Goal: Information Seeking & Learning: Compare options

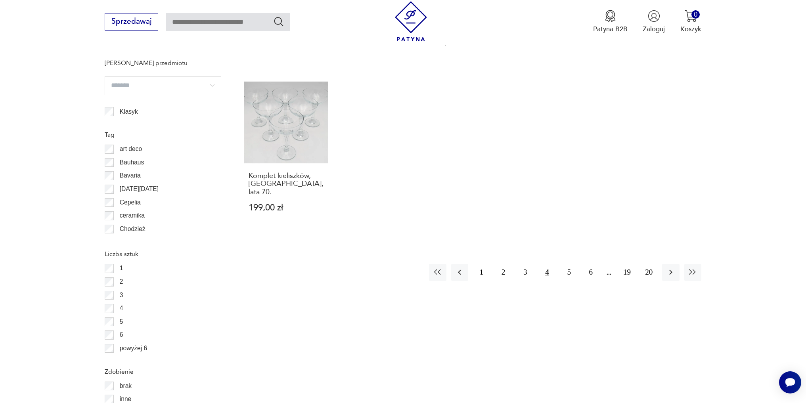
scroll to position [819, 0]
click at [569, 265] on button "5" at bounding box center [568, 273] width 17 height 17
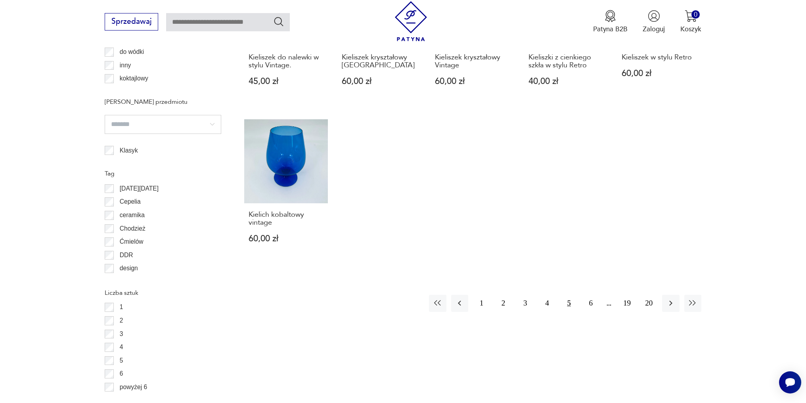
scroll to position [819, 0]
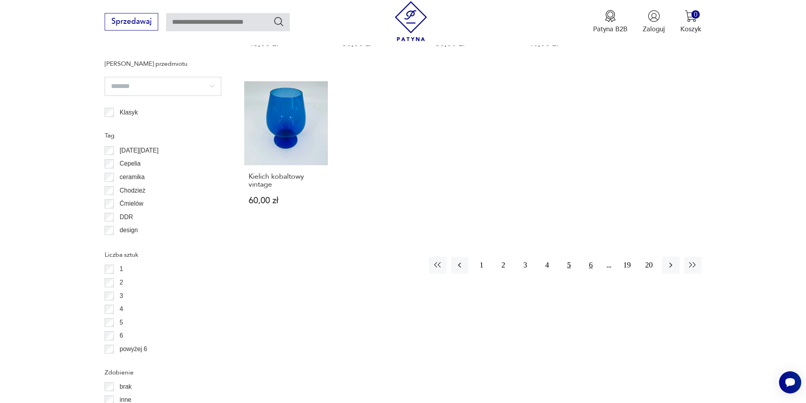
click at [592, 258] on button "6" at bounding box center [590, 265] width 17 height 17
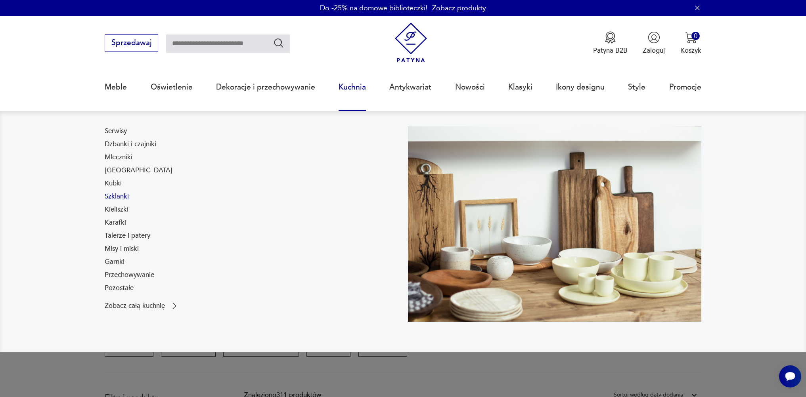
click at [116, 195] on link "Szklanki" at bounding box center [117, 197] width 24 height 10
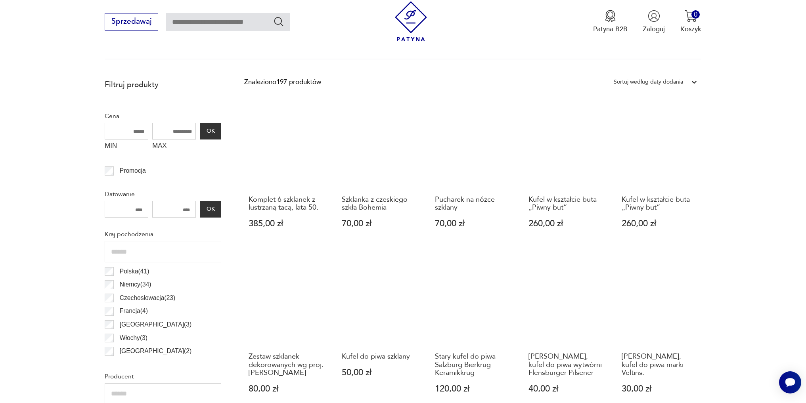
scroll to position [383, 0]
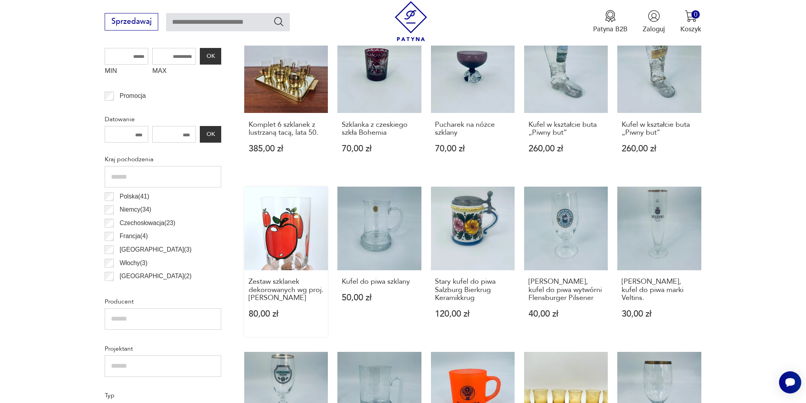
click at [284, 226] on link "Zestaw szklanek dekorowanych wg proj. Katarzyny Hałas 80,00 zł" at bounding box center [286, 262] width 84 height 150
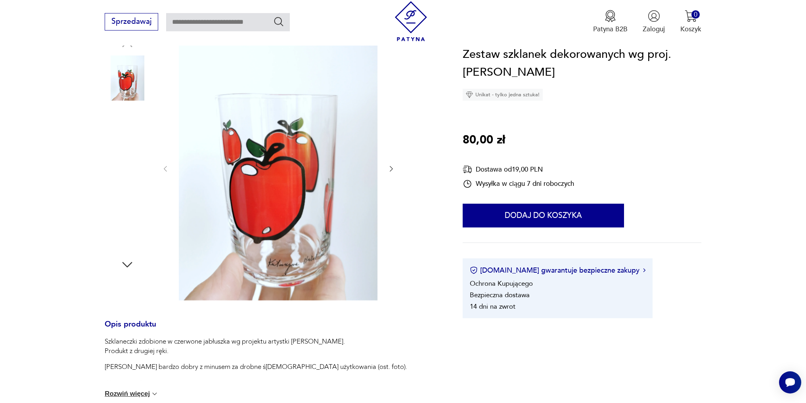
scroll to position [119, 0]
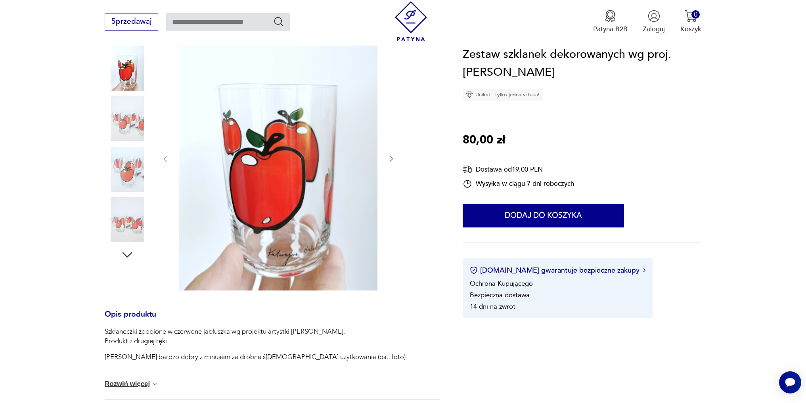
click at [118, 124] on img at bounding box center [127, 118] width 45 height 45
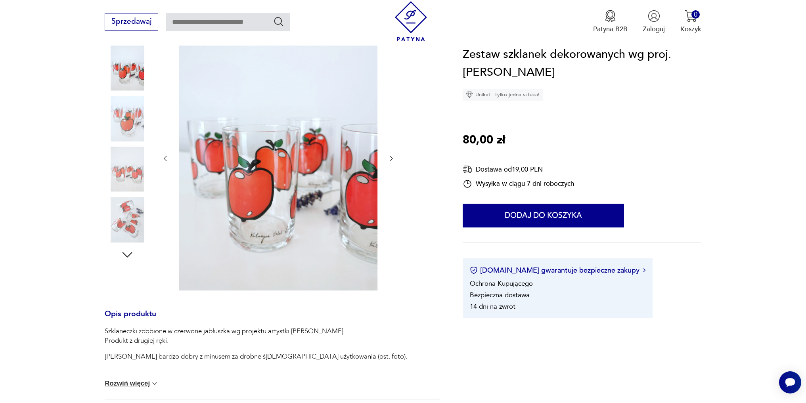
click at [122, 118] on img at bounding box center [127, 118] width 45 height 45
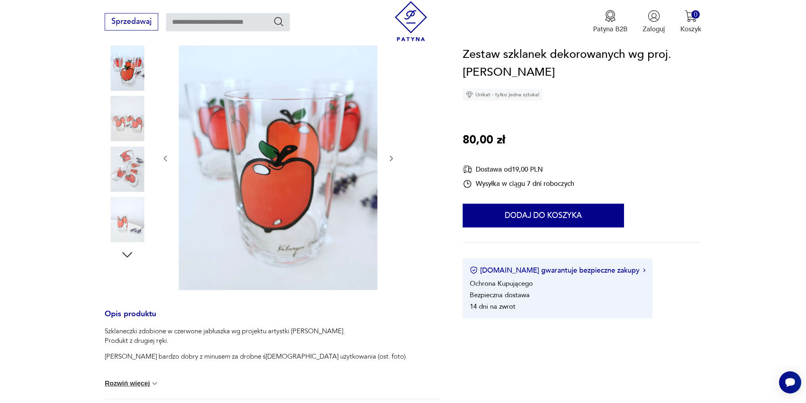
click at [122, 118] on img at bounding box center [127, 118] width 45 height 45
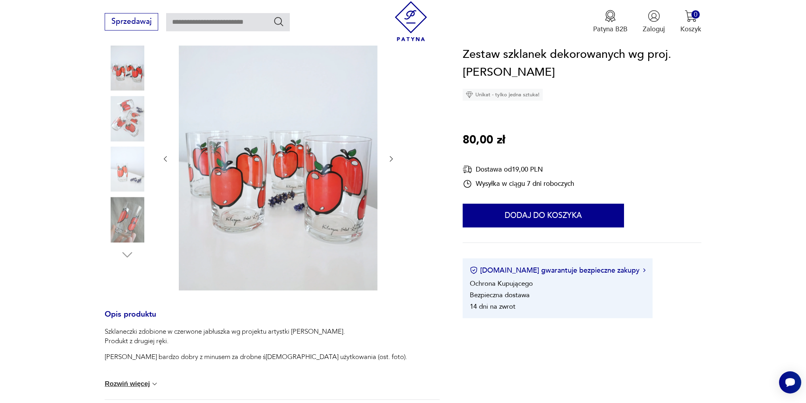
click at [123, 133] on img at bounding box center [127, 118] width 45 height 45
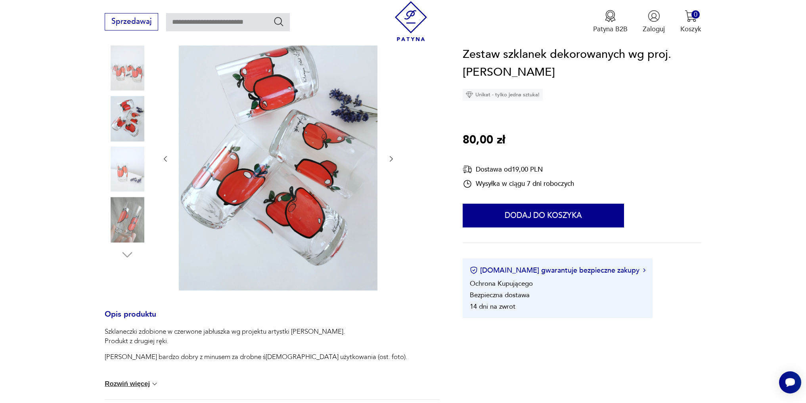
click at [123, 133] on img at bounding box center [127, 118] width 45 height 45
click at [124, 165] on img at bounding box center [127, 169] width 45 height 45
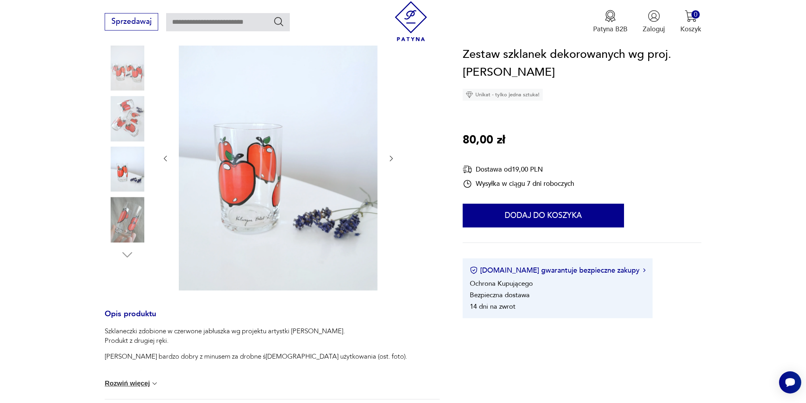
click at [126, 218] on img at bounding box center [127, 219] width 45 height 45
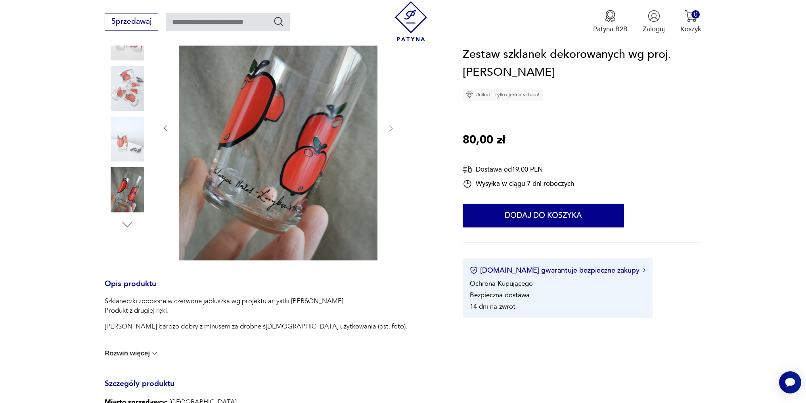
scroll to position [198, 0]
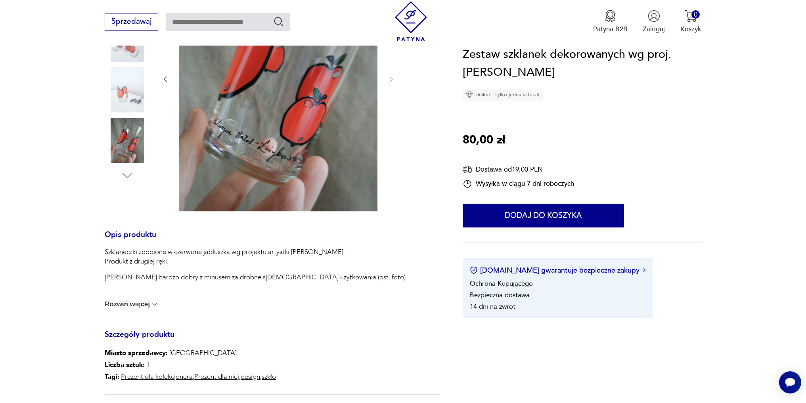
click at [145, 261] on p "Szklaneczki zdobione w czerwone jabłuszka wg projektu artystki [PERSON_NAME]. P…" at bounding box center [256, 256] width 302 height 19
click at [140, 266] on p "Szklaneczki zdobione w czerwone jabłuszka wg projektu artystki [PERSON_NAME]. P…" at bounding box center [256, 256] width 302 height 19
click at [140, 303] on button "Rozwiń więcej" at bounding box center [132, 304] width 54 height 8
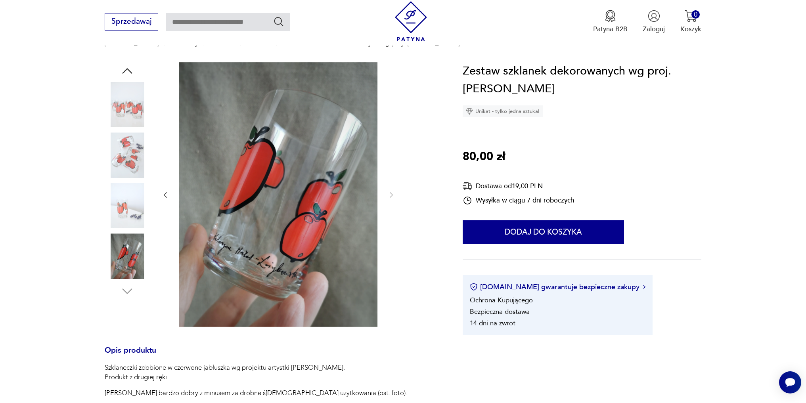
scroll to position [79, 0]
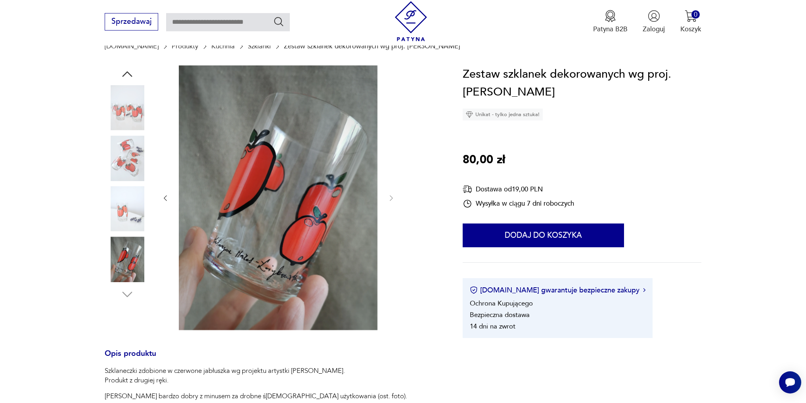
click at [129, 203] on img at bounding box center [127, 208] width 45 height 45
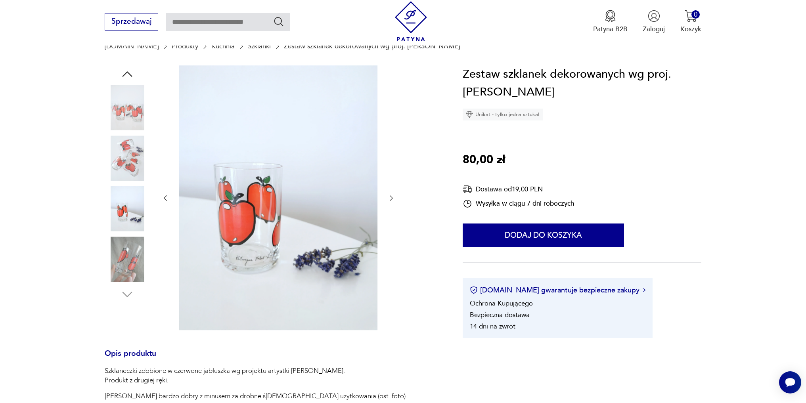
click at [122, 146] on img at bounding box center [127, 158] width 45 height 45
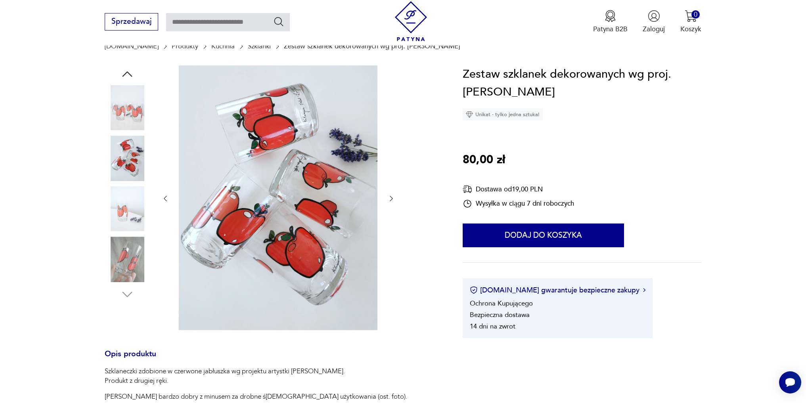
click at [133, 96] on img at bounding box center [127, 107] width 45 height 45
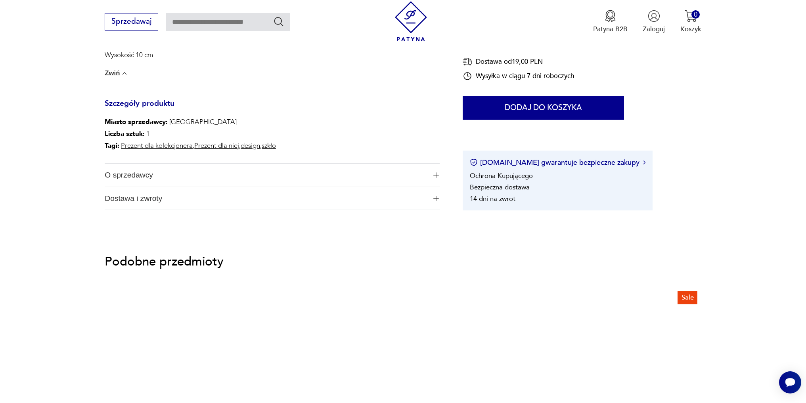
scroll to position [515, 0]
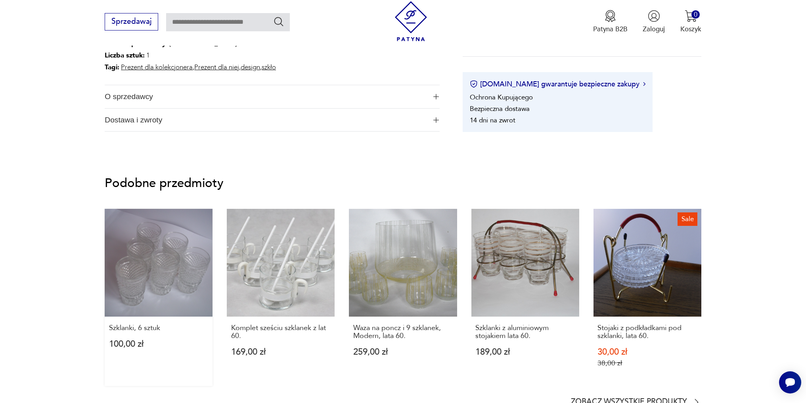
click at [141, 281] on link "Szklanki, 6 sztuk 100,00 zł" at bounding box center [159, 297] width 108 height 177
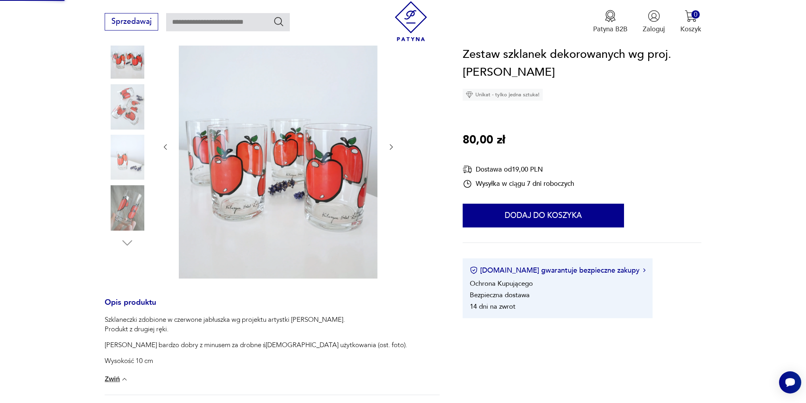
scroll to position [44, 0]
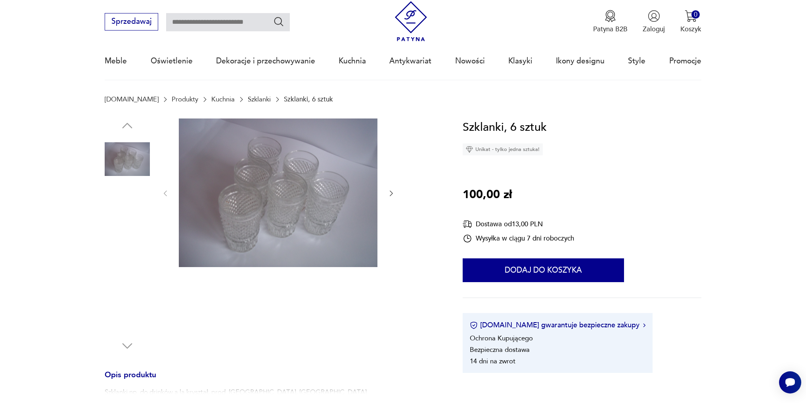
scroll to position [119, 0]
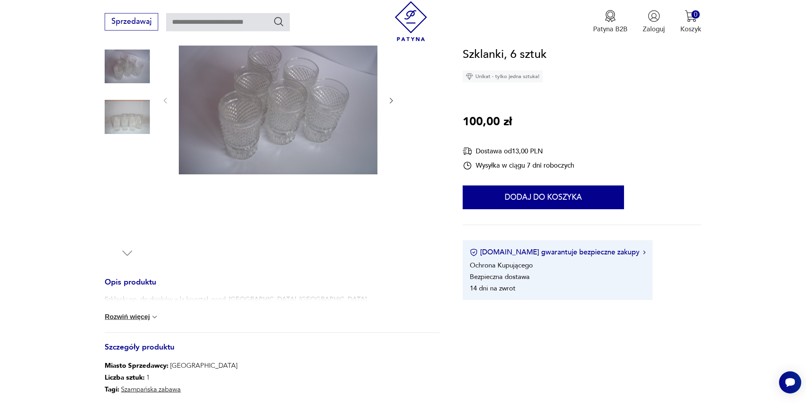
click at [134, 114] on img at bounding box center [127, 116] width 45 height 45
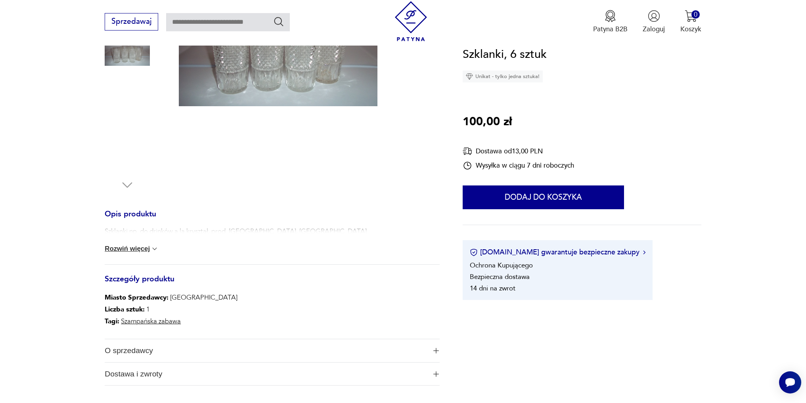
scroll to position [198, 0]
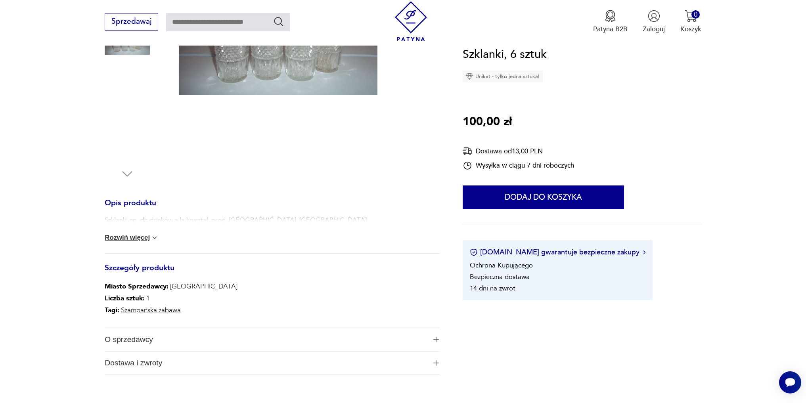
click at [142, 241] on button "Rozwiń więcej" at bounding box center [132, 238] width 54 height 8
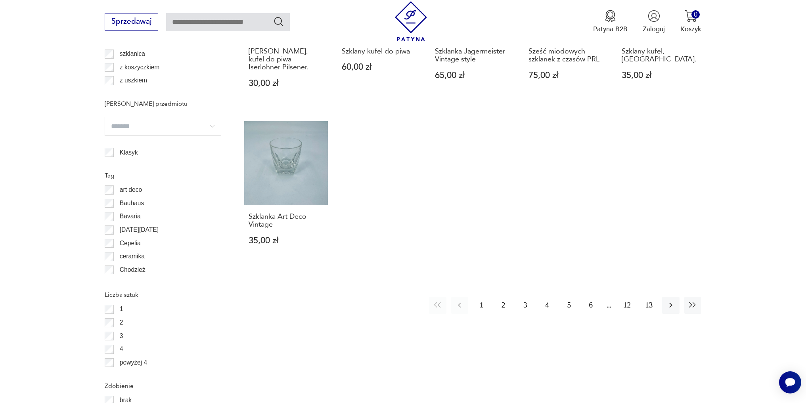
scroll to position [793, 0]
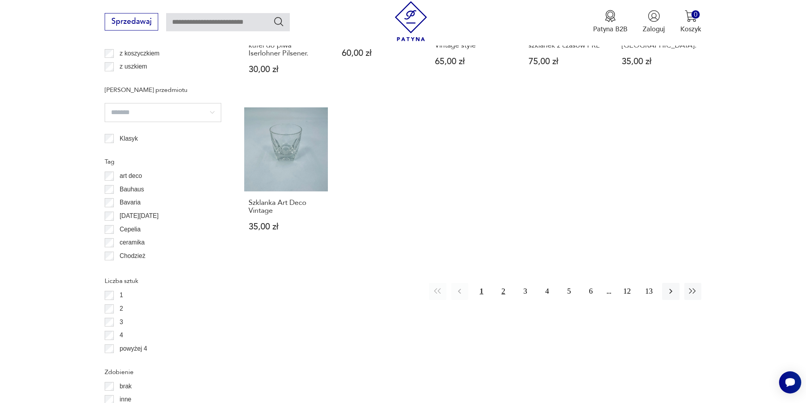
click at [502, 286] on button "2" at bounding box center [503, 291] width 17 height 17
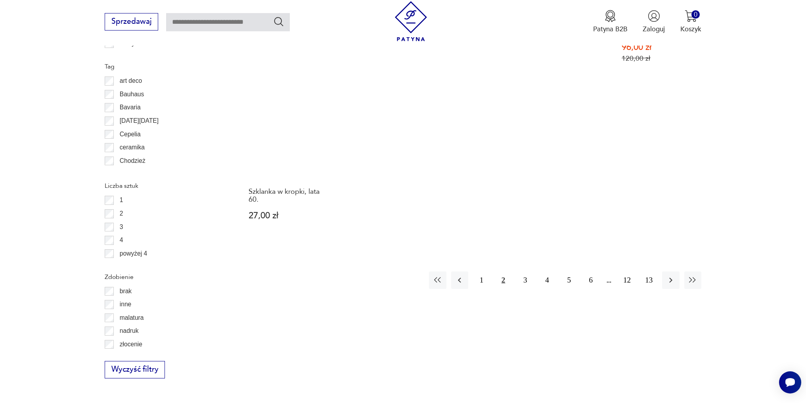
scroll to position [977, 0]
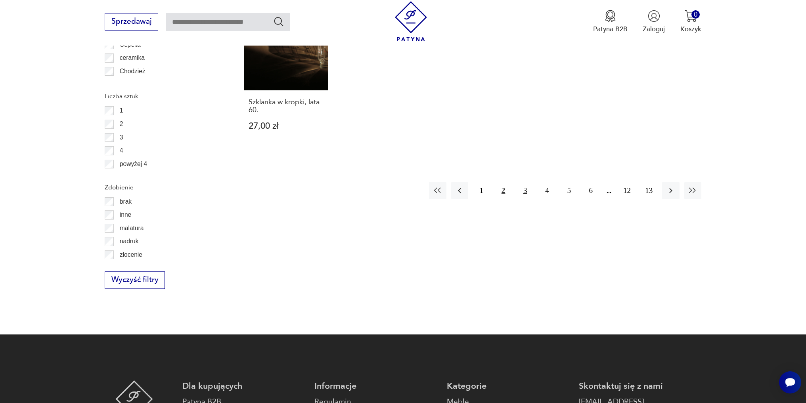
click at [523, 182] on button "3" at bounding box center [524, 190] width 17 height 17
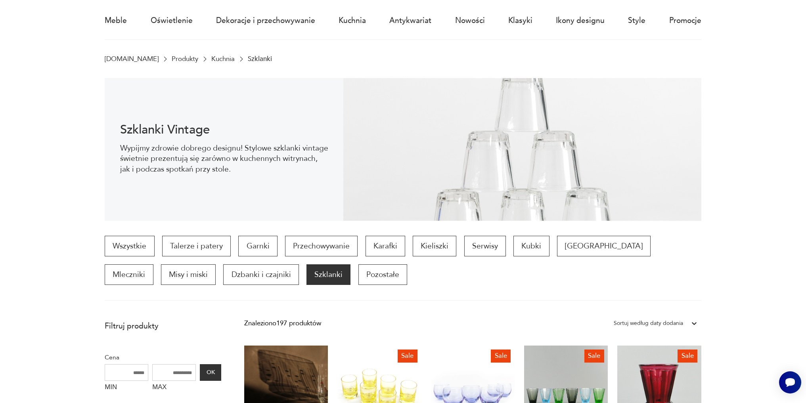
scroll to position [66, 0]
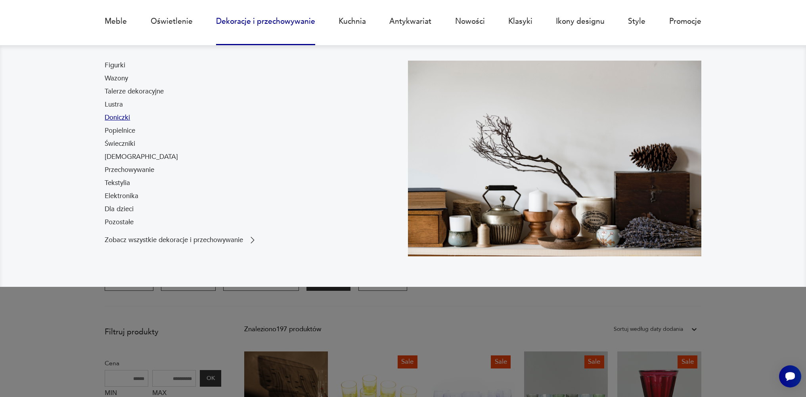
click at [115, 118] on link "Doniczki" at bounding box center [117, 118] width 25 height 10
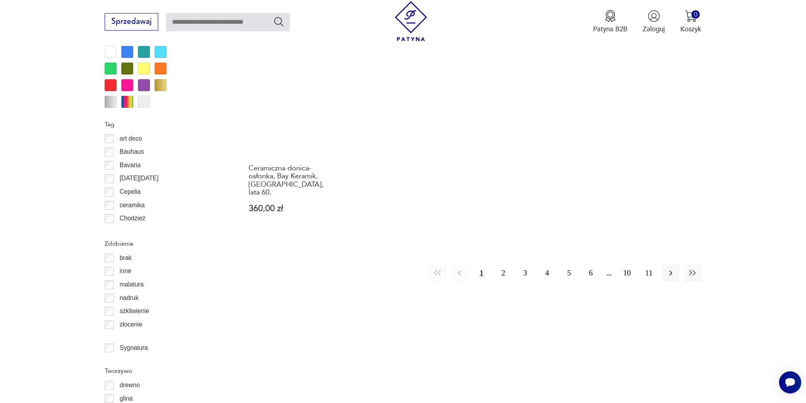
scroll to position [977, 0]
